Goal: Task Accomplishment & Management: Complete application form

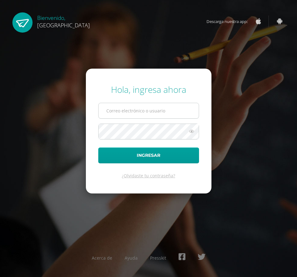
type input "[EMAIL_ADDRESS][DOMAIN_NAME]"
click at [104, 113] on input "[EMAIL_ADDRESS][DOMAIN_NAME]" at bounding box center [149, 110] width 100 height 15
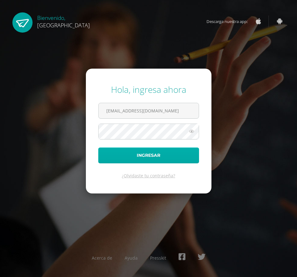
drag, startPoint x: 141, startPoint y: 167, endPoint x: 140, endPoint y: 157, distance: 10.6
click at [141, 166] on form "Hola, ingresa ahora [EMAIL_ADDRESS][DOMAIN_NAME] Ingresar ¿Olvidaste tu contras…" at bounding box center [149, 131] width 126 height 125
click at [139, 147] on form "Hola, ingresa ahora [EMAIL_ADDRESS][DOMAIN_NAME] Ingresar ¿Olvidaste tu contras…" at bounding box center [149, 131] width 126 height 125
click at [140, 153] on button "Ingresar" at bounding box center [148, 155] width 101 height 16
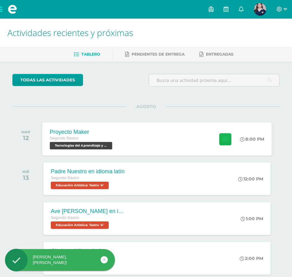
click at [223, 138] on icon at bounding box center [225, 138] width 7 height 5
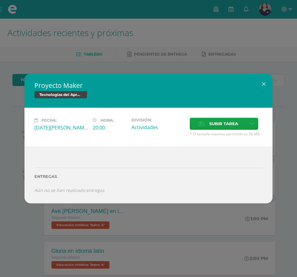
click at [213, 112] on div "Fecha: [DATE][PERSON_NAME] Hora: 20:00 División: Actividades Subir tarea" at bounding box center [148, 127] width 248 height 39
click at [200, 119] on label "Subir tarea" at bounding box center [218, 124] width 56 height 12
click at [0, 0] on input "Subir tarea" at bounding box center [0, 0] width 0 height 0
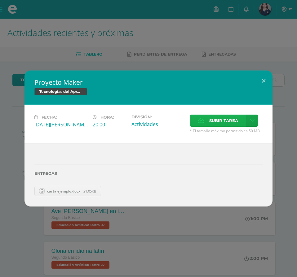
click at [241, 114] on label "Subir tarea" at bounding box center [218, 120] width 56 height 12
click at [0, 0] on input "Subir tarea" at bounding box center [0, 0] width 0 height 0
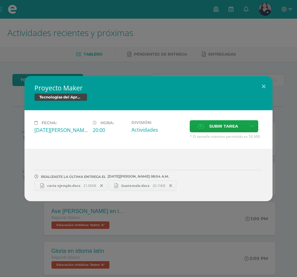
click at [58, 189] on link "carta ejemplo.docx 21.05KB" at bounding box center [70, 185] width 73 height 11
click at [124, 180] on link "Guatemala.docx 20.15KB" at bounding box center [143, 185] width 68 height 11
drag, startPoint x: 186, startPoint y: 113, endPoint x: 190, endPoint y: 81, distance: 32.5
click at [186, 113] on div "Fecha: [DATE][PERSON_NAME] Hora: 20:00 División: Actividades Subir tarea" at bounding box center [148, 129] width 248 height 39
click at [258, 90] on button at bounding box center [264, 86] width 18 height 21
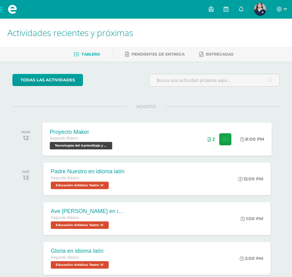
click at [217, 138] on span at bounding box center [223, 139] width 15 height 12
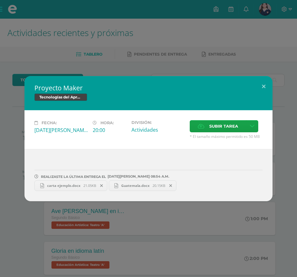
click at [177, 181] on link "Guatemala.docx 20.15KB" at bounding box center [143, 185] width 68 height 11
click at [175, 186] on span at bounding box center [171, 185] width 11 height 7
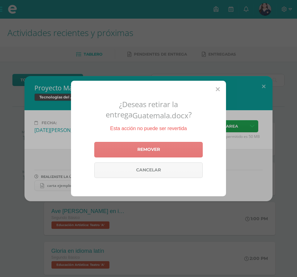
click at [151, 153] on link "Remover" at bounding box center [148, 150] width 109 height 16
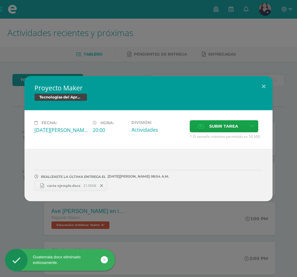
click at [102, 185] on icon at bounding box center [101, 185] width 3 height 4
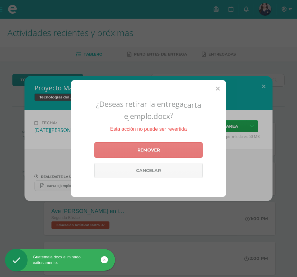
click at [121, 150] on link "Remover" at bounding box center [148, 150] width 109 height 16
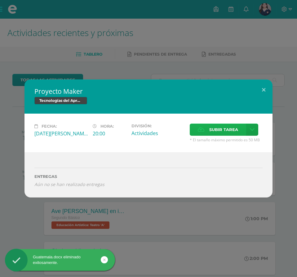
click at [209, 127] on span "Subir tarea" at bounding box center [223, 129] width 29 height 11
click at [0, 0] on input "Subir tarea" at bounding box center [0, 0] width 0 height 0
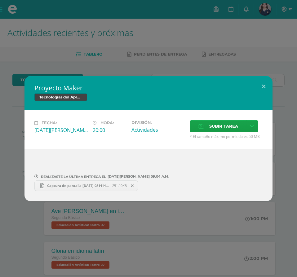
click at [104, 185] on span "Captura de pantalla [DATE] 081414.png" at bounding box center [78, 185] width 68 height 5
click at [130, 184] on span at bounding box center [132, 185] width 11 height 7
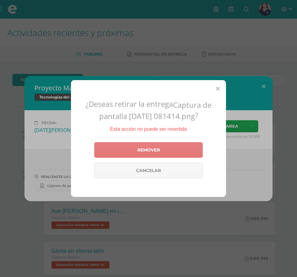
drag, startPoint x: 144, startPoint y: 144, endPoint x: 158, endPoint y: 140, distance: 14.9
click at [144, 144] on link "Remover" at bounding box center [148, 150] width 109 height 16
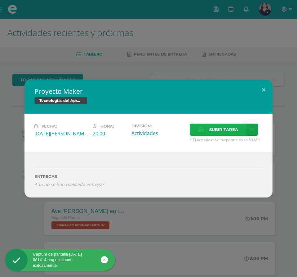
click at [209, 131] on span "Subir tarea" at bounding box center [223, 129] width 29 height 11
click at [0, 0] on input "Subir tarea" at bounding box center [0, 0] width 0 height 0
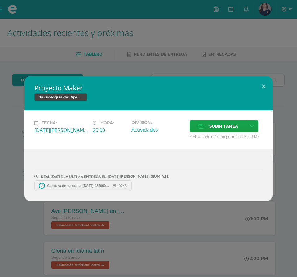
click at [86, 182] on link "Captura de pantalla [DATE] 082000.png 251.07KB" at bounding box center [82, 185] width 97 height 11
click at [131, 186] on span at bounding box center [132, 185] width 11 height 7
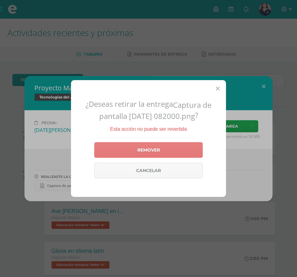
click at [143, 143] on link "Remover" at bounding box center [148, 150] width 109 height 16
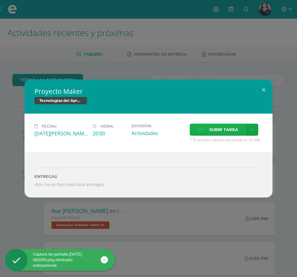
click at [225, 126] on span "Subir tarea" at bounding box center [223, 129] width 29 height 11
click at [0, 0] on input "Subir tarea" at bounding box center [0, 0] width 0 height 0
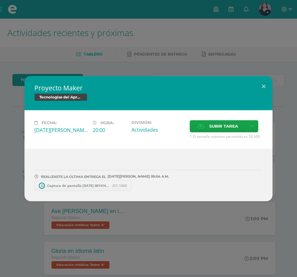
click at [129, 37] on div "Proyecto Maker Tecnologías del Aprendizaje y la Comunicación Fecha: [DATE][PERS…" at bounding box center [148, 138] width 297 height 277
